Goal: Communication & Community: Connect with others

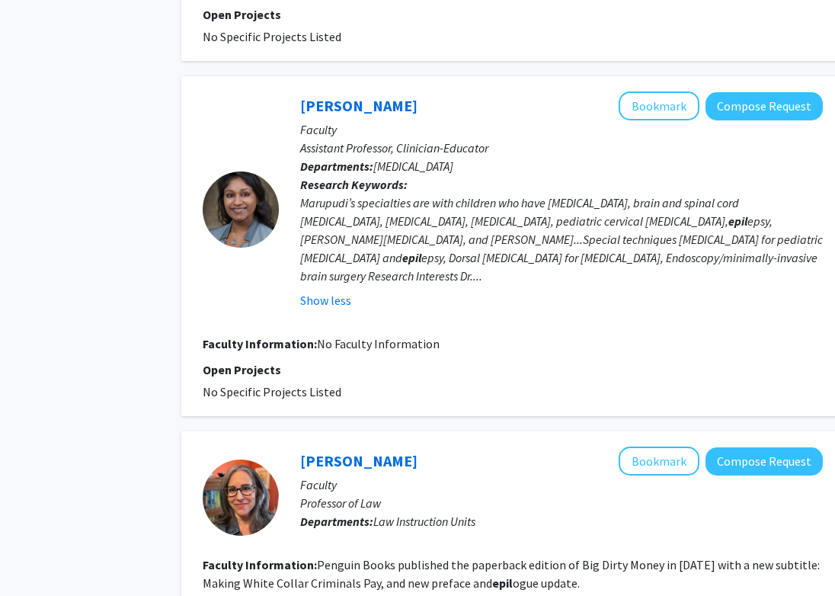
scroll to position [949, 59]
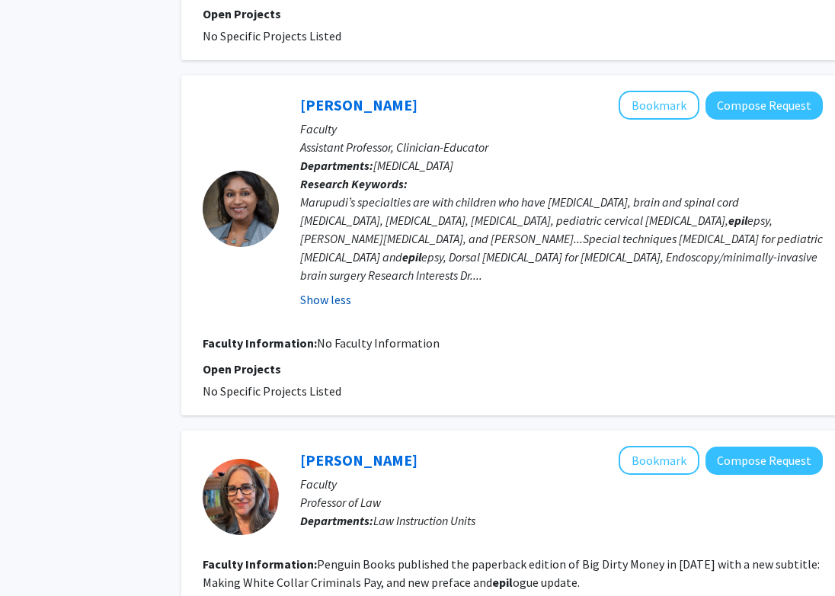
click at [346, 290] on button "Show less" at bounding box center [325, 299] width 51 height 18
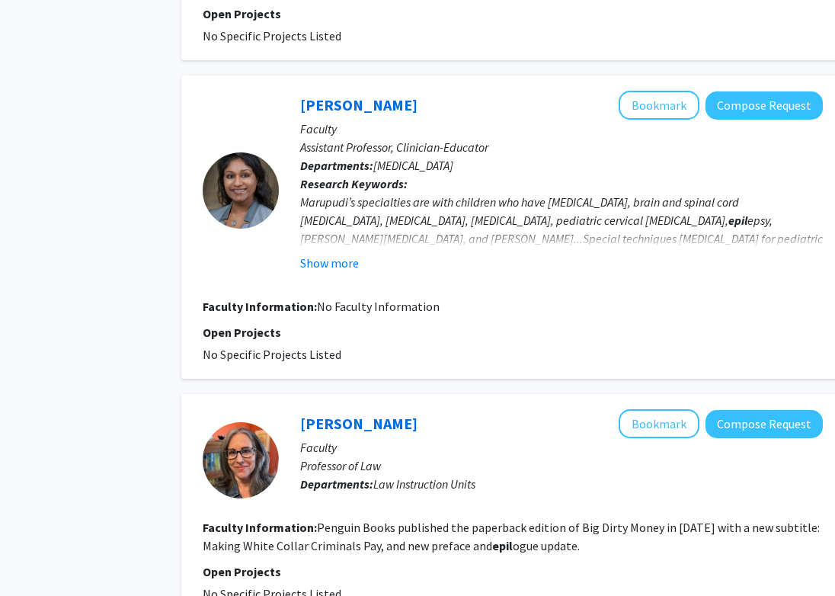
click at [341, 272] on fg-user-badges at bounding box center [561, 275] width 523 height 6
click at [341, 268] on button "Show more" at bounding box center [329, 263] width 59 height 18
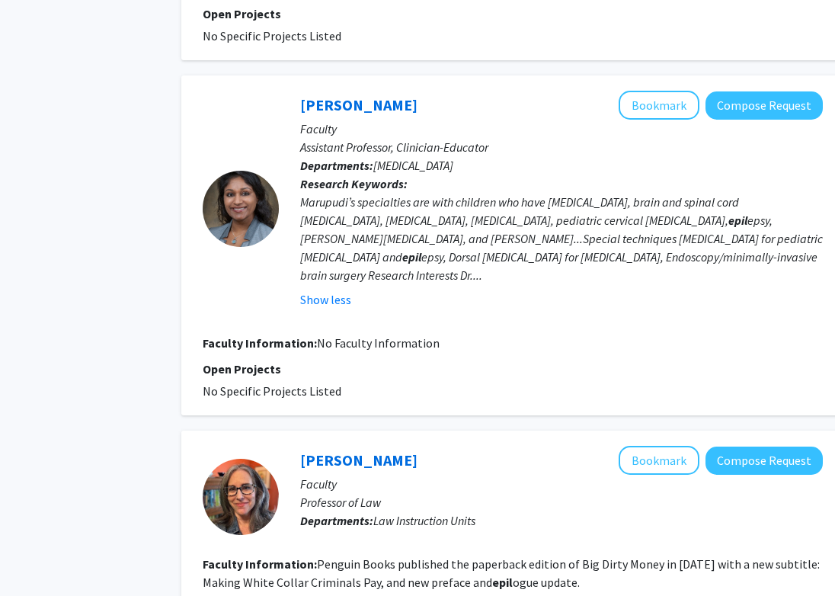
click at [631, 257] on div "Marupudi’s specialties are with children who have [MEDICAL_DATA], brain and spi…" at bounding box center [561, 238] width 523 height 91
click at [669, 260] on div "Marupudi’s specialties are with children who have [MEDICAL_DATA], brain and spi…" at bounding box center [561, 238] width 523 height 91
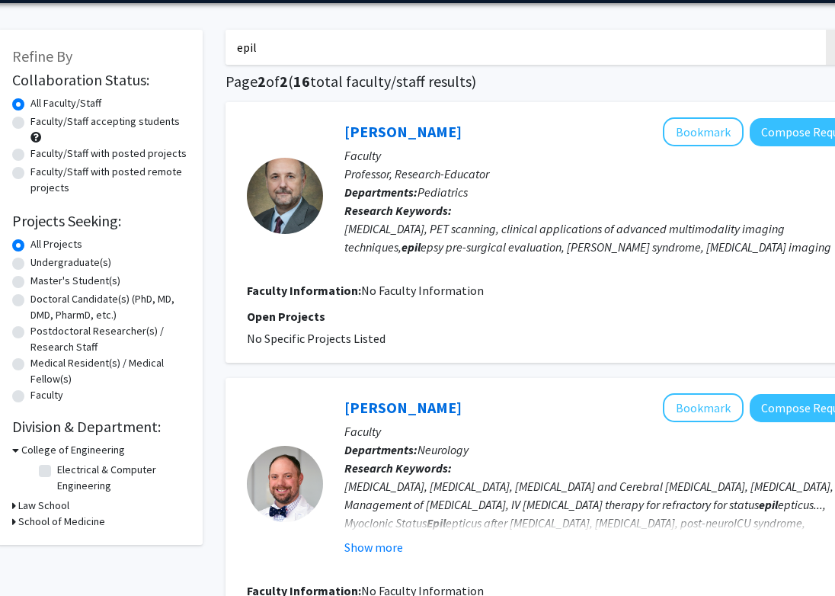
scroll to position [52, 22]
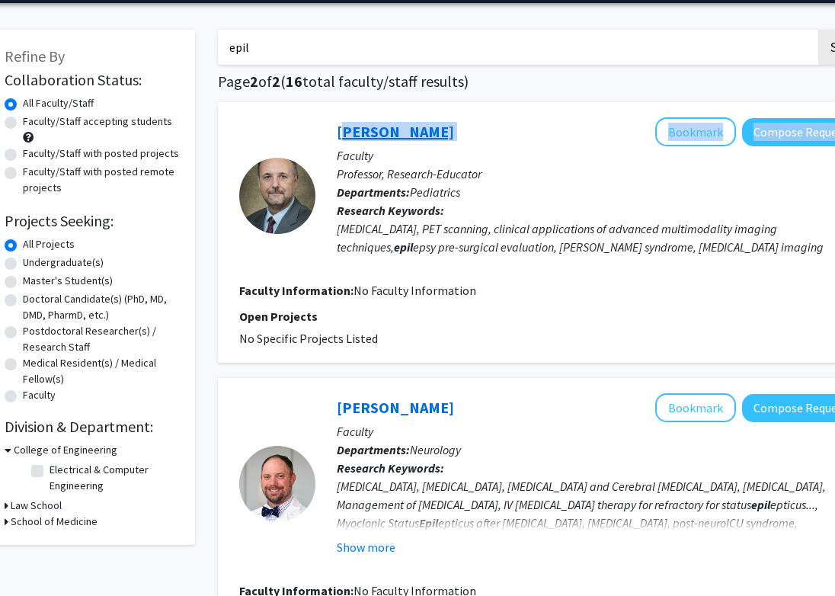
drag, startPoint x: 448, startPoint y: 134, endPoint x: 340, endPoint y: 133, distance: 108.2
click at [340, 133] on div "[PERSON_NAME] Bookmark Compose Request" at bounding box center [598, 131] width 523 height 29
click at [340, 133] on link "[PERSON_NAME]" at bounding box center [395, 131] width 117 height 19
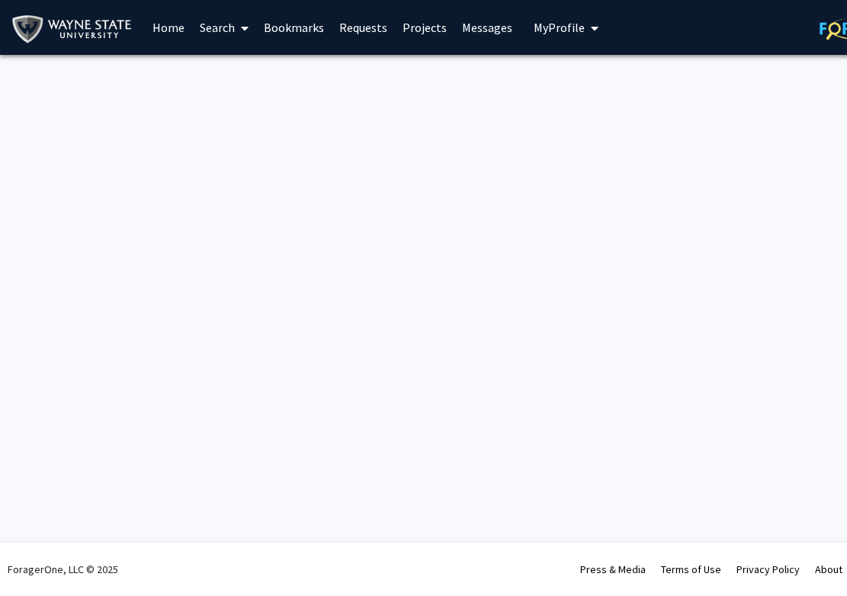
click at [239, 27] on span at bounding box center [242, 28] width 14 height 53
click at [356, 25] on link "Requests" at bounding box center [362, 27] width 63 height 53
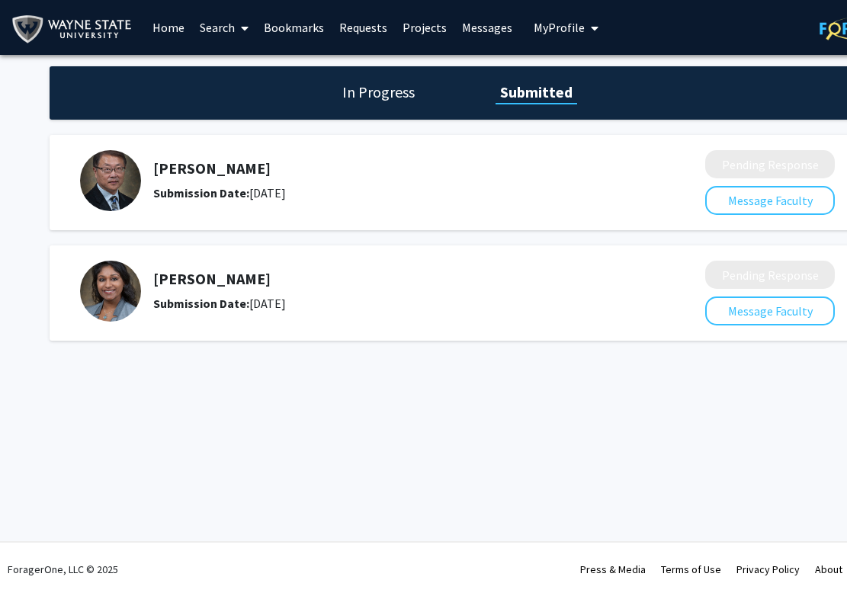
click at [248, 26] on icon at bounding box center [245, 28] width 8 height 12
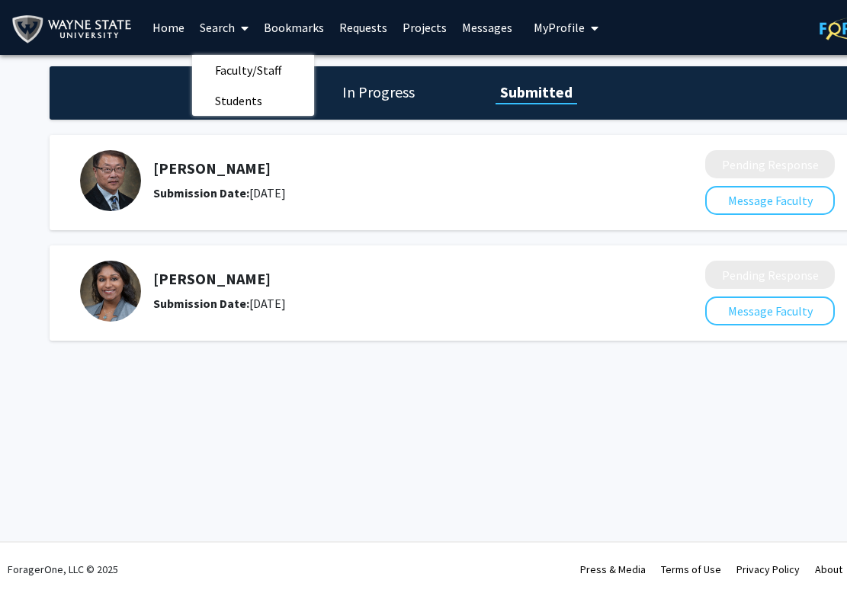
click at [335, 290] on div "[PERSON_NAME] Submission Date: [DATE]" at bounding box center [388, 291] width 471 height 43
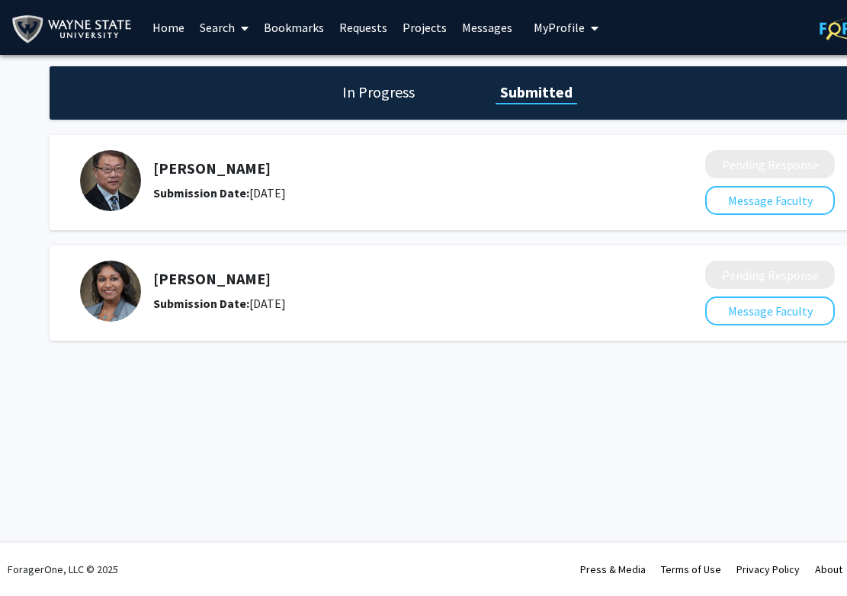
click at [248, 274] on h5 "[PERSON_NAME]" at bounding box center [388, 279] width 471 height 18
click at [764, 318] on button "Message Faculty" at bounding box center [770, 310] width 130 height 29
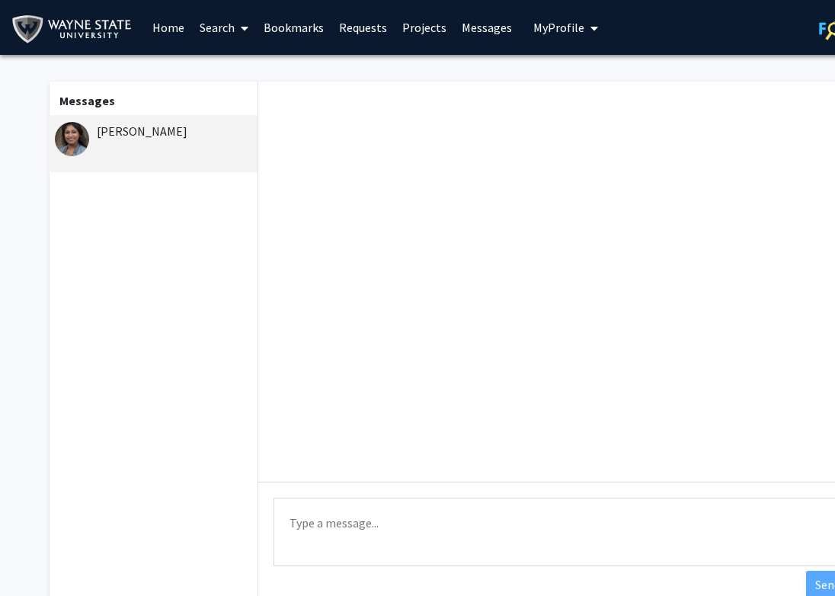
scroll to position [0, 79]
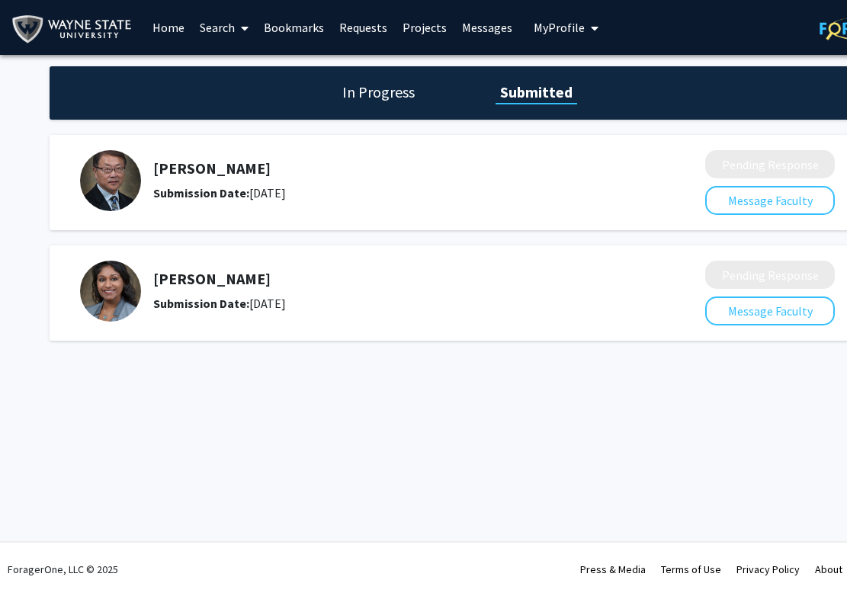
click at [661, 187] on div "[PERSON_NAME] Submission Date: [DATE]" at bounding box center [382, 180] width 604 height 61
click at [407, 92] on h1 "In Progress" at bounding box center [379, 92] width 82 height 21
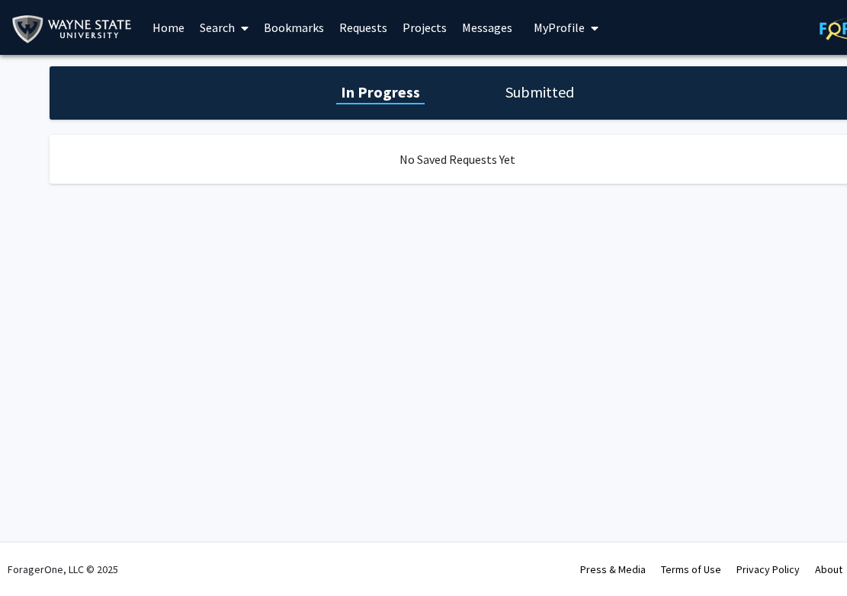
click at [543, 104] on div "In Progress Submitted" at bounding box center [457, 92] width 815 height 53
click at [538, 91] on h1 "Submitted" at bounding box center [540, 92] width 78 height 21
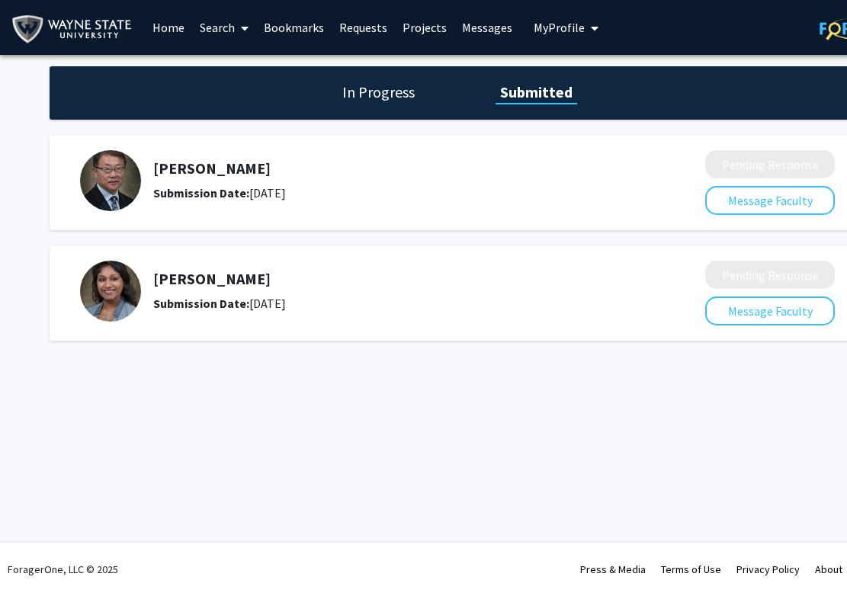
click at [159, 23] on link "Home" at bounding box center [168, 27] width 47 height 53
